Goal: Information Seeking & Learning: Learn about a topic

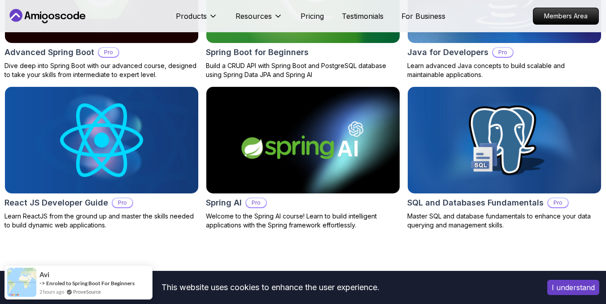
scroll to position [1063, 0]
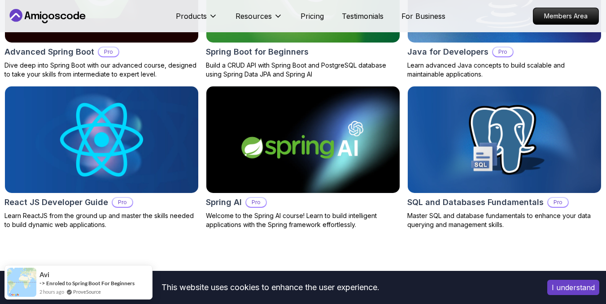
click at [144, 158] on img at bounding box center [101, 140] width 203 height 112
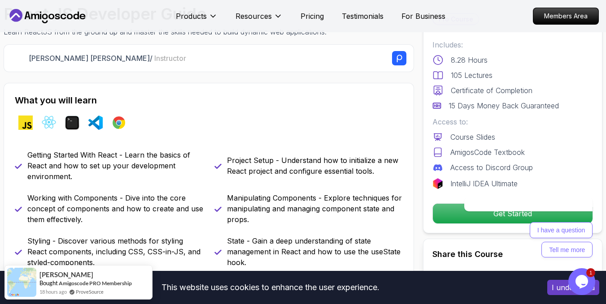
scroll to position [298, 0]
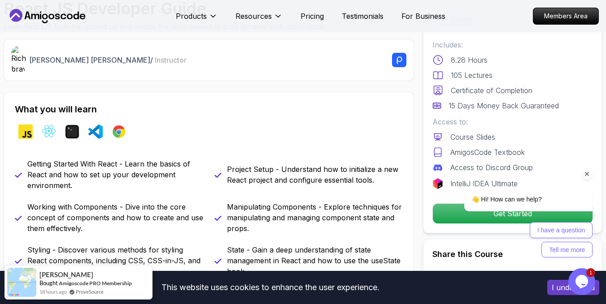
click at [468, 225] on div "I have a question Tell me more" at bounding box center [528, 239] width 128 height 35
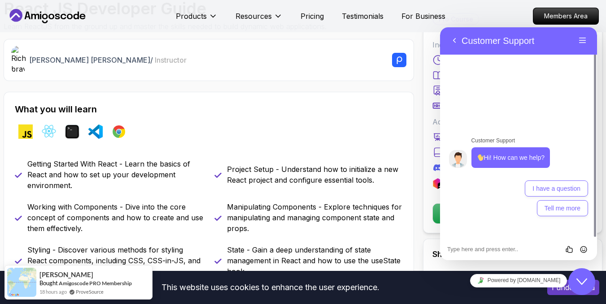
click at [329, 185] on p "Project Setup - Understand how to initialize a new React project and configure …" at bounding box center [315, 175] width 176 height 22
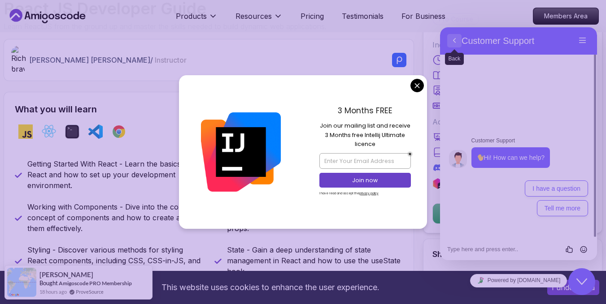
click at [461, 42] on button "Back" at bounding box center [454, 40] width 14 height 13
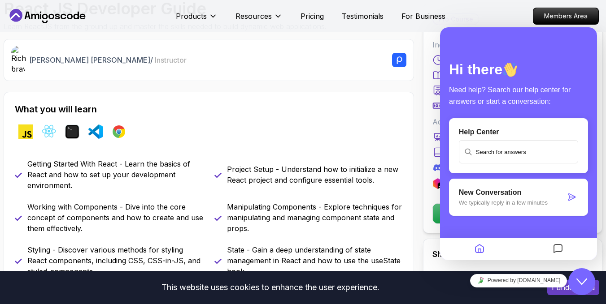
click at [396, 96] on div "What you will learn javascript react terminal vscode chrome Getting Started Wit…" at bounding box center [209, 271] width 410 height 358
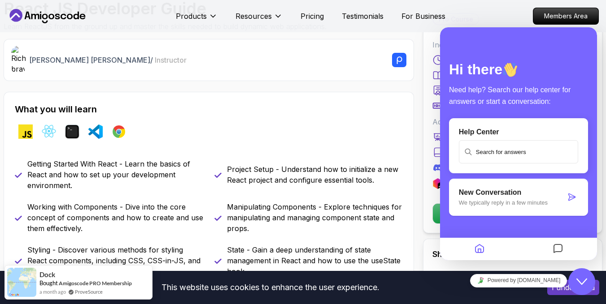
click at [478, 246] on icon "Home" at bounding box center [479, 249] width 11 height 17
click at [555, 248] on icon "Messages" at bounding box center [557, 249] width 11 height 17
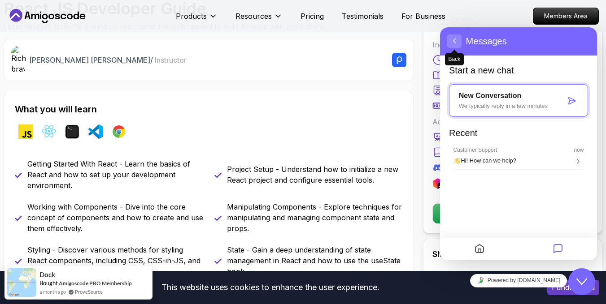
click at [456, 47] on span "Back" at bounding box center [454, 49] width 7 height 7
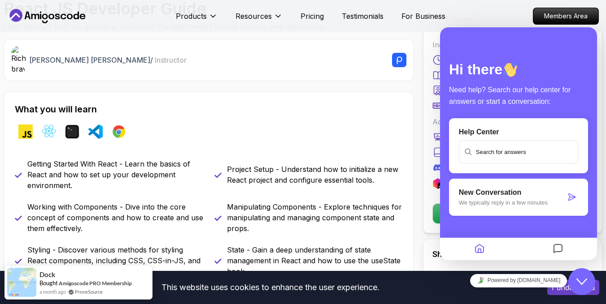
click at [385, 108] on h2 "What you will learn" at bounding box center [209, 109] width 388 height 13
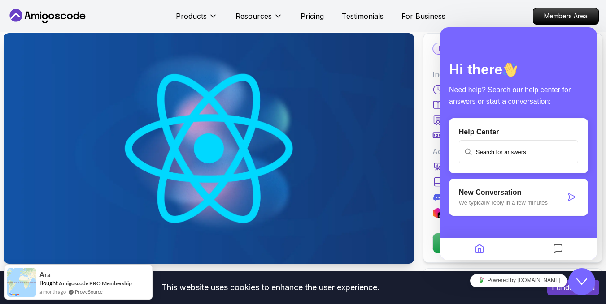
scroll to position [0, 0]
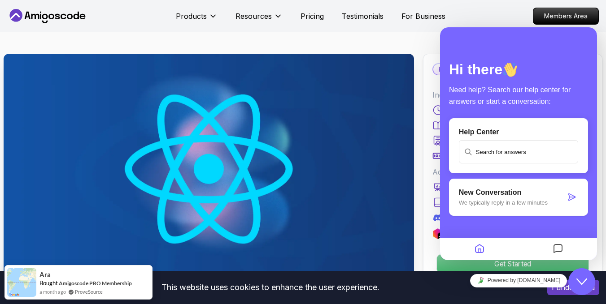
click at [446, 267] on p "Get Started" at bounding box center [513, 264] width 152 height 19
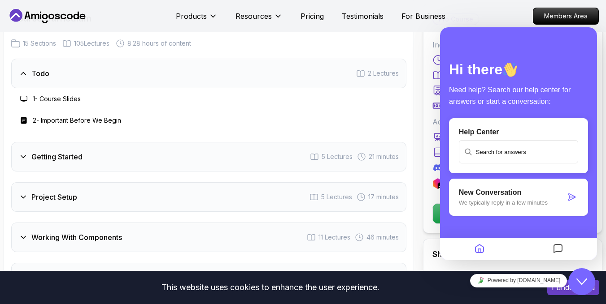
scroll to position [1287, 0]
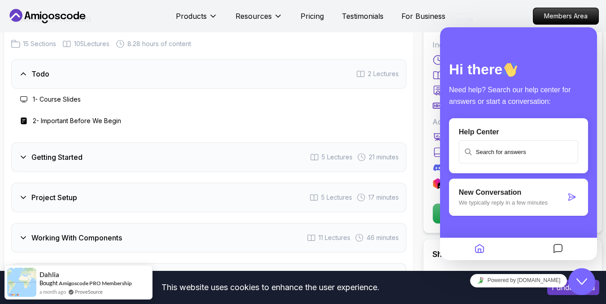
click at [278, 161] on div "Getting Started 5 Lectures 21 minutes" at bounding box center [208, 158] width 395 height 30
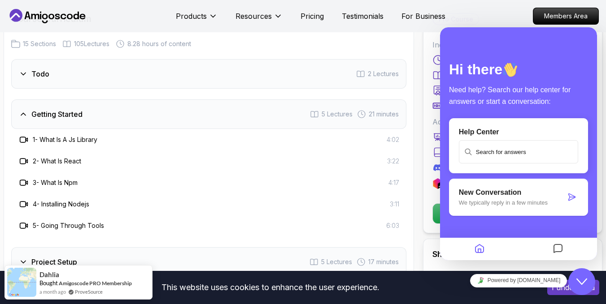
click at [134, 142] on div "1 - What Is A Js Library 4:02" at bounding box center [208, 140] width 381 height 11
click at [88, 143] on h3 "1 - What Is A Js Library" at bounding box center [65, 139] width 65 height 9
click at [92, 139] on h3 "1 - What Is A Js Library" at bounding box center [65, 139] width 65 height 9
click at [75, 139] on h3 "1 - What Is A Js Library" at bounding box center [65, 139] width 65 height 9
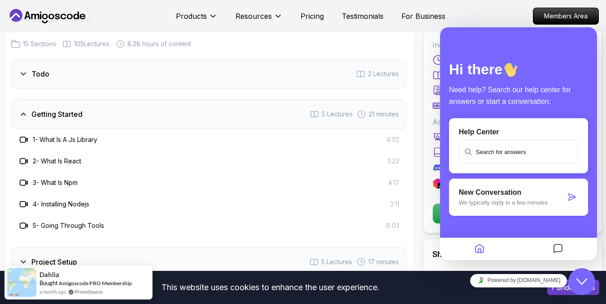
click at [39, 141] on h3 "1 - What Is A Js Library" at bounding box center [65, 139] width 65 height 9
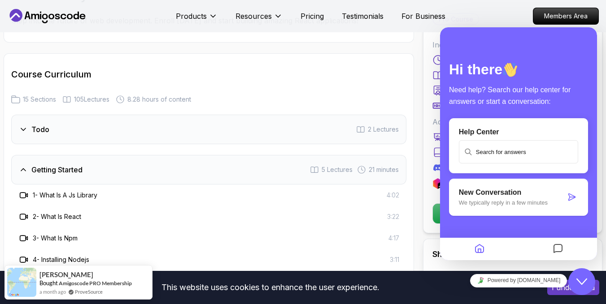
scroll to position [1215, 0]
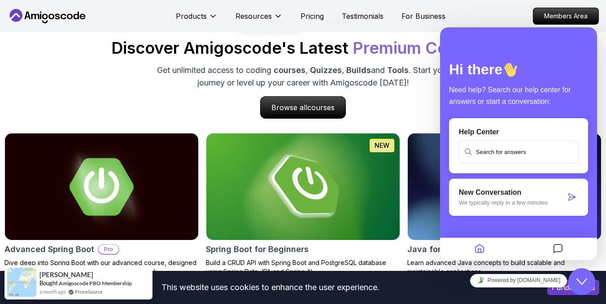
scroll to position [866, 0]
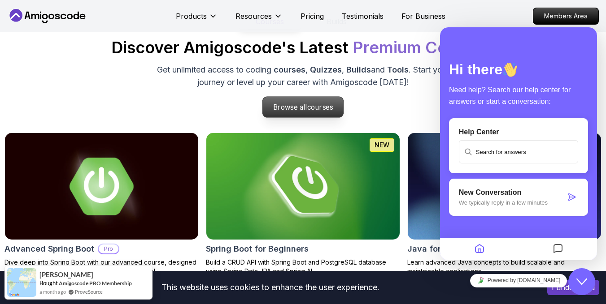
click at [286, 103] on p "Browse all courses" at bounding box center [303, 107] width 81 height 21
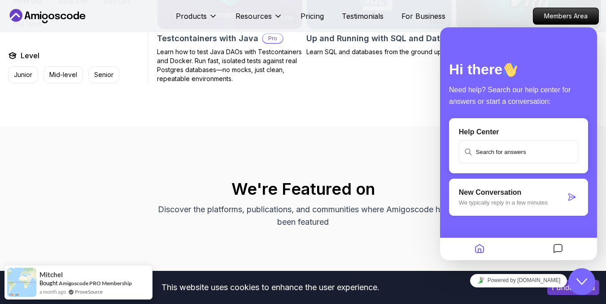
scroll to position [2379, 0]
